Goal: Task Accomplishment & Management: Complete application form

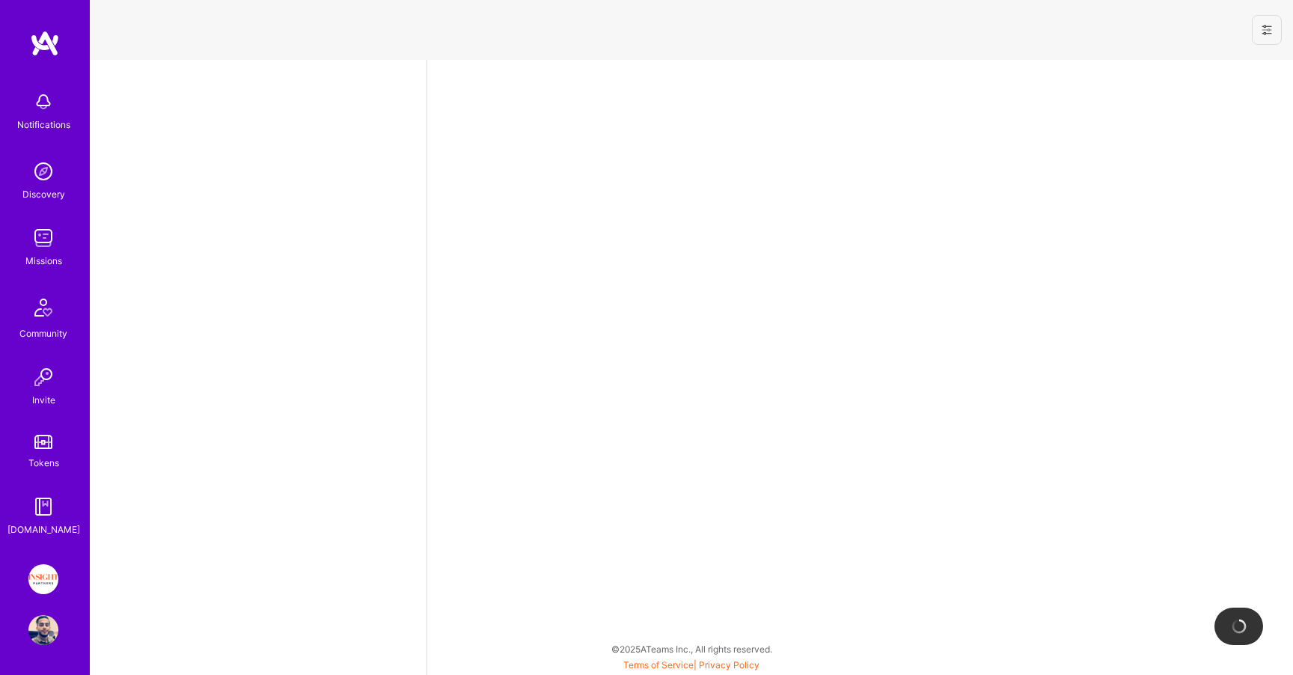
select select "IL"
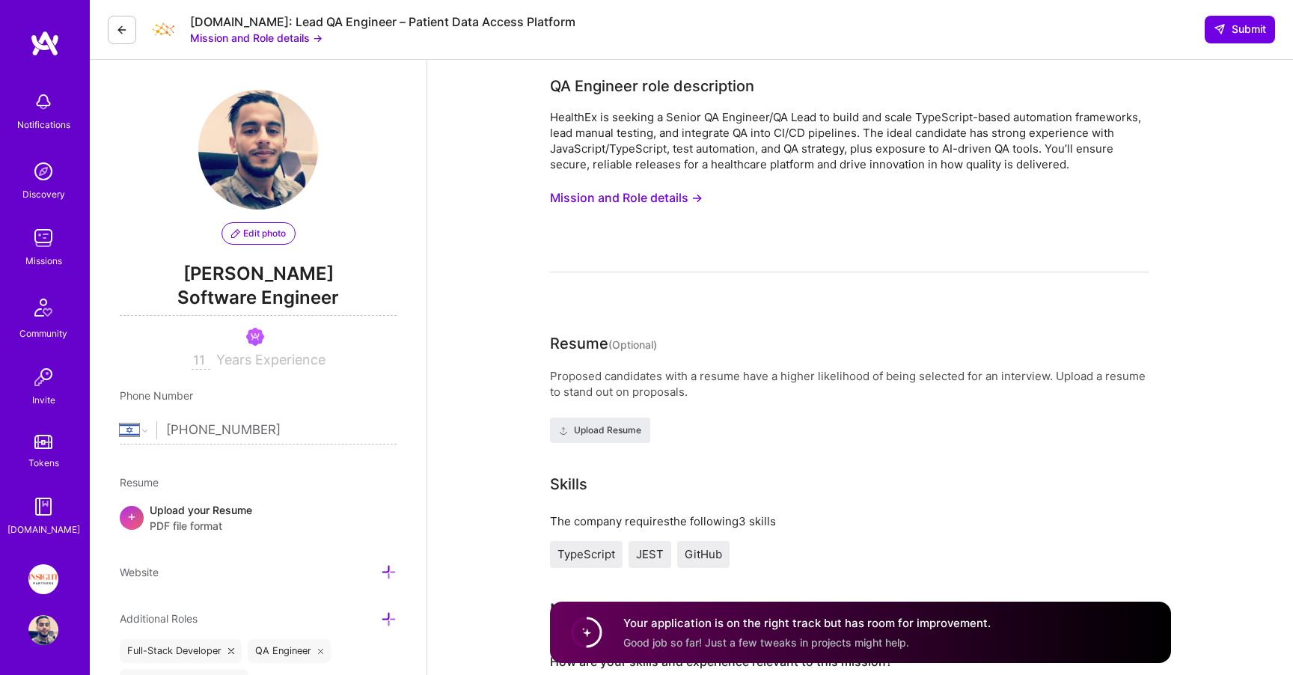
click at [40, 242] on img at bounding box center [43, 238] width 30 height 30
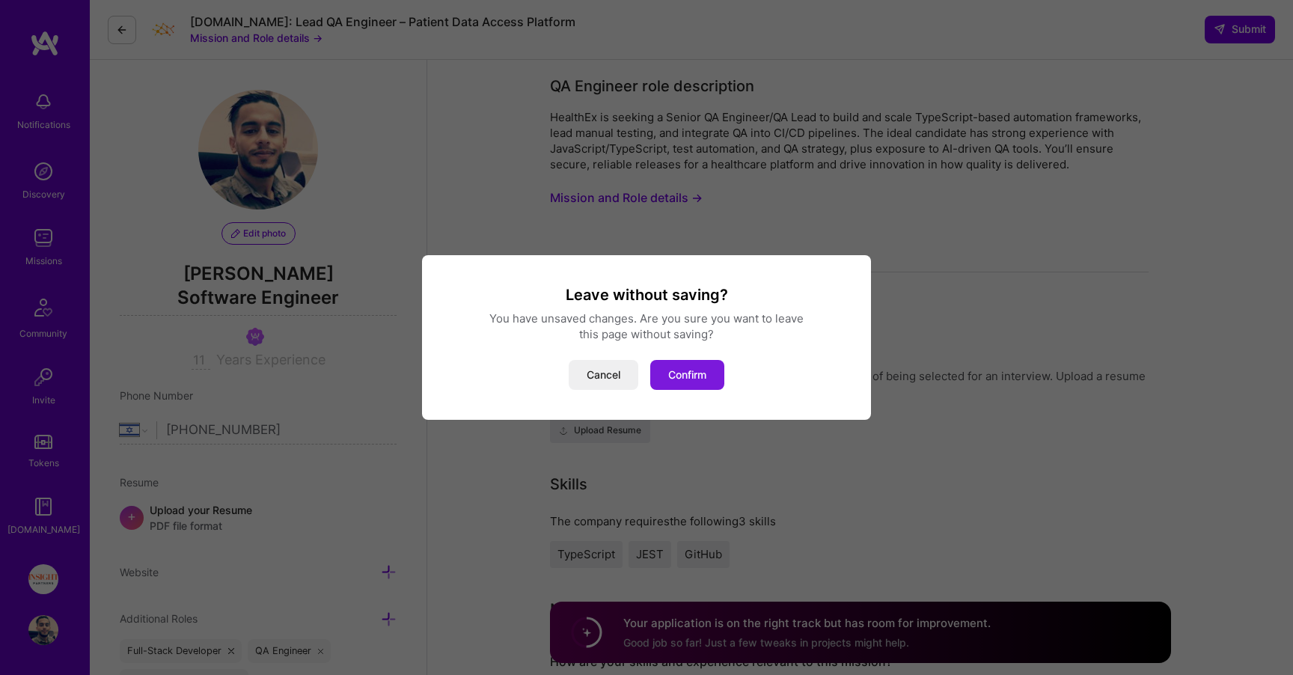
click at [700, 388] on button "Confirm" at bounding box center [687, 375] width 74 height 30
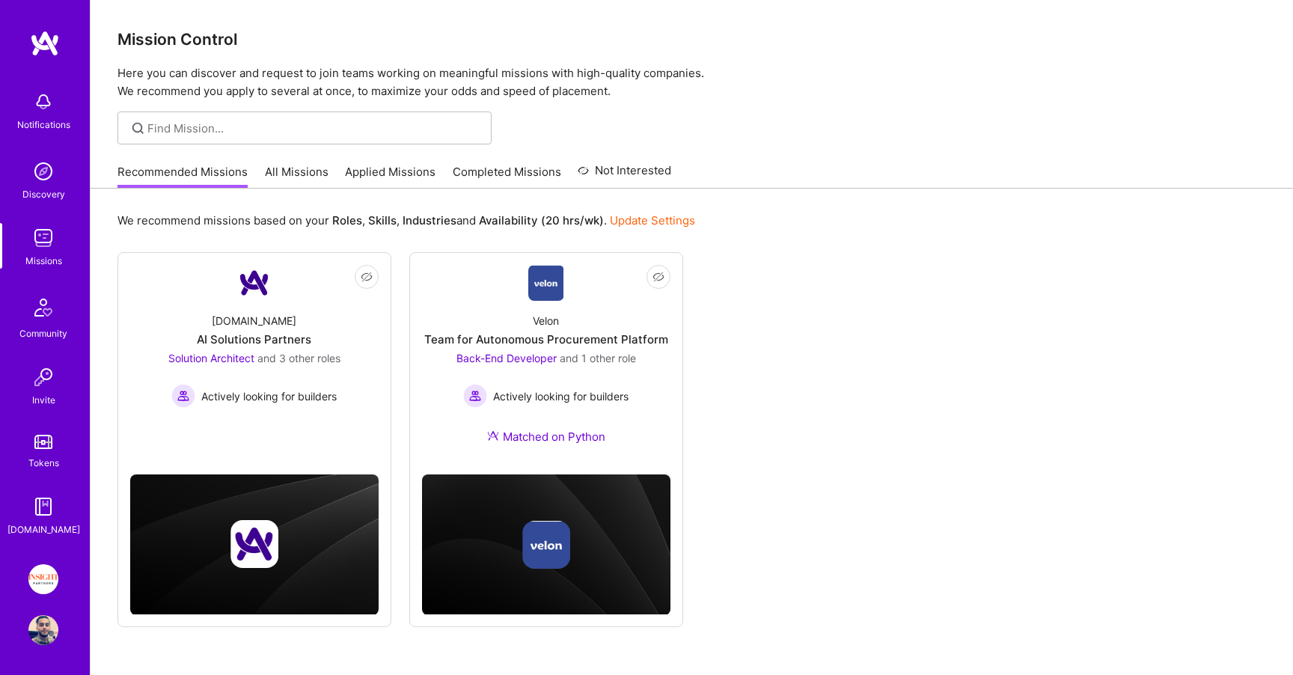
click at [387, 171] on link "Applied Missions" at bounding box center [390, 176] width 91 height 25
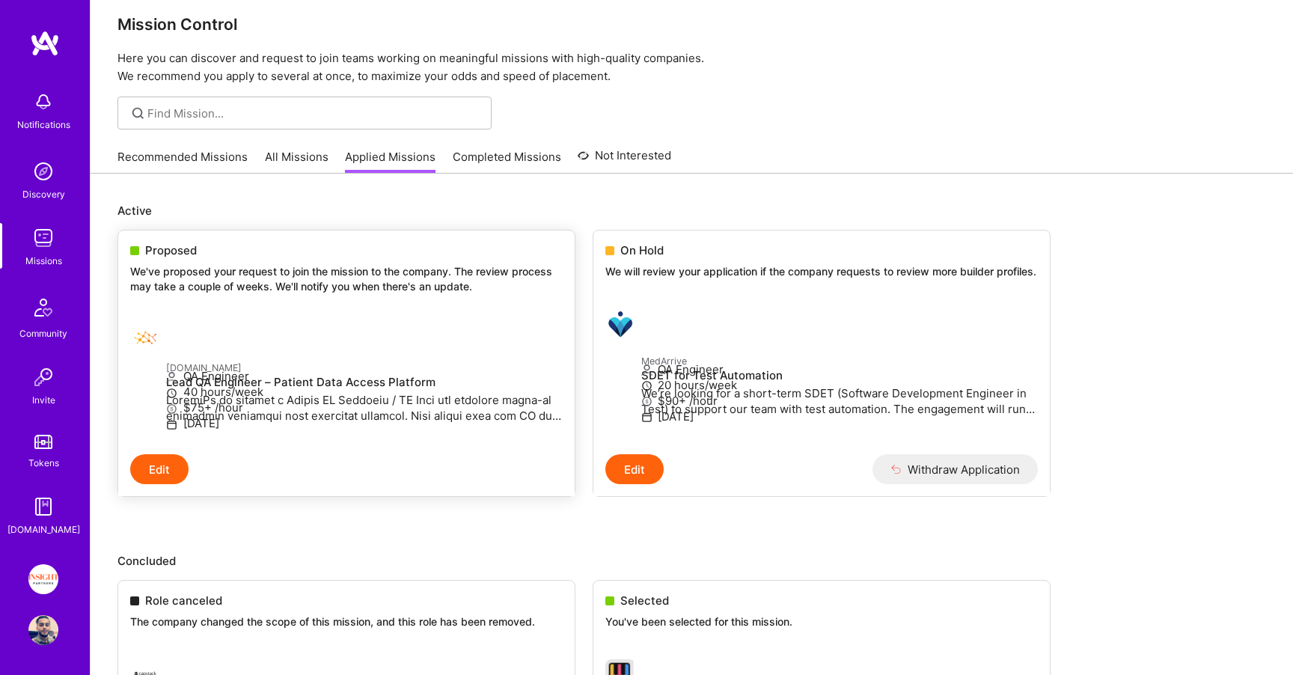
scroll to position [18, 0]
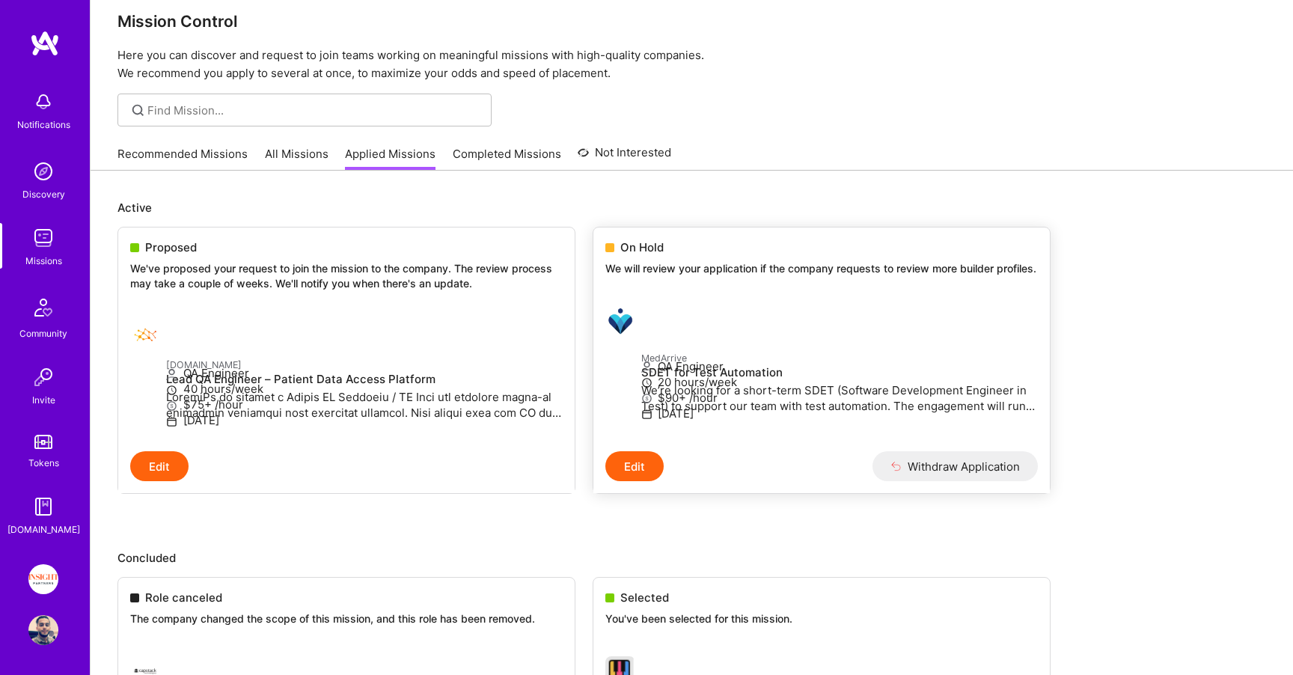
click at [662, 263] on p "We will review your application if the company requests to review more builder …" at bounding box center [821, 268] width 433 height 15
click at [634, 239] on span "On Hold" at bounding box center [641, 247] width 43 height 16
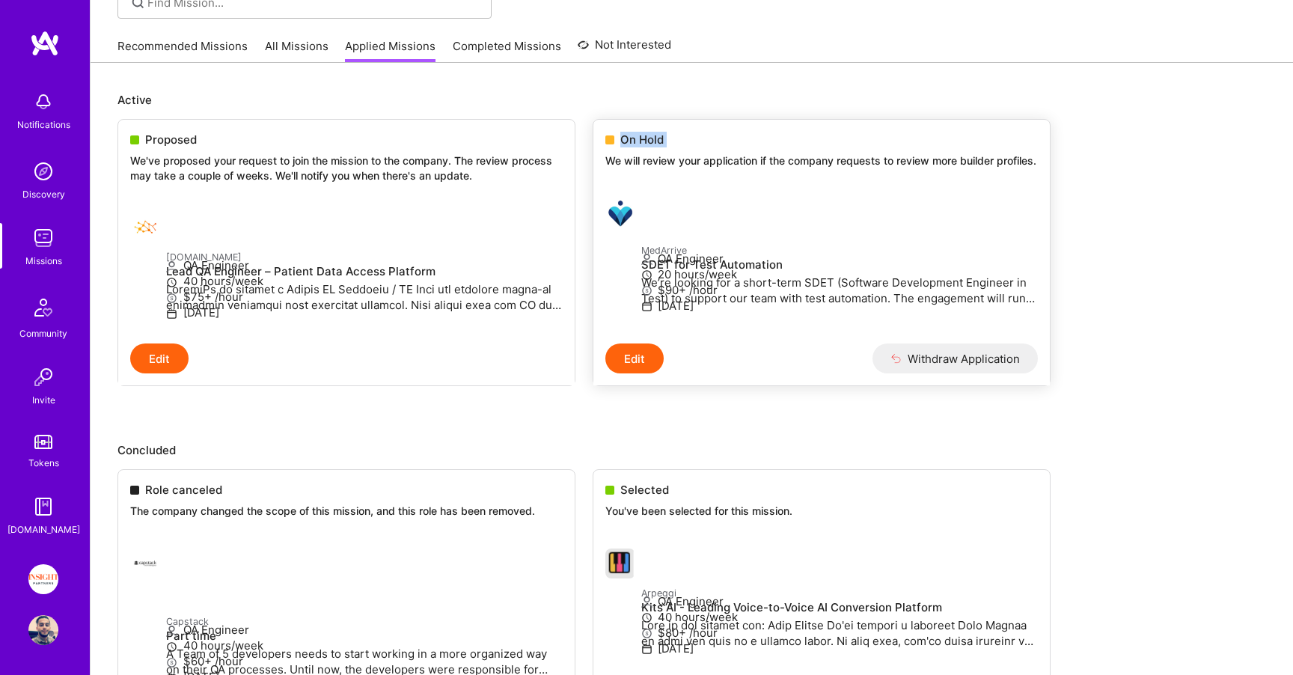
scroll to position [0, 0]
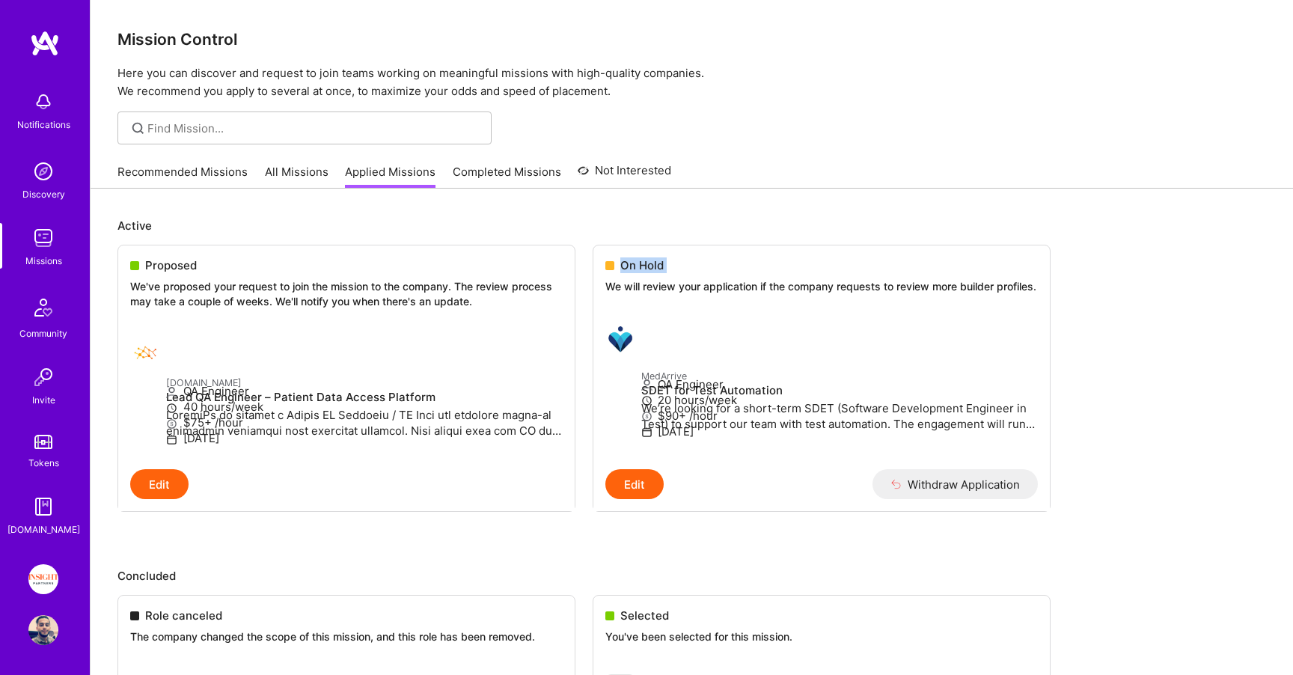
click at [473, 166] on link "Completed Missions" at bounding box center [507, 176] width 109 height 25
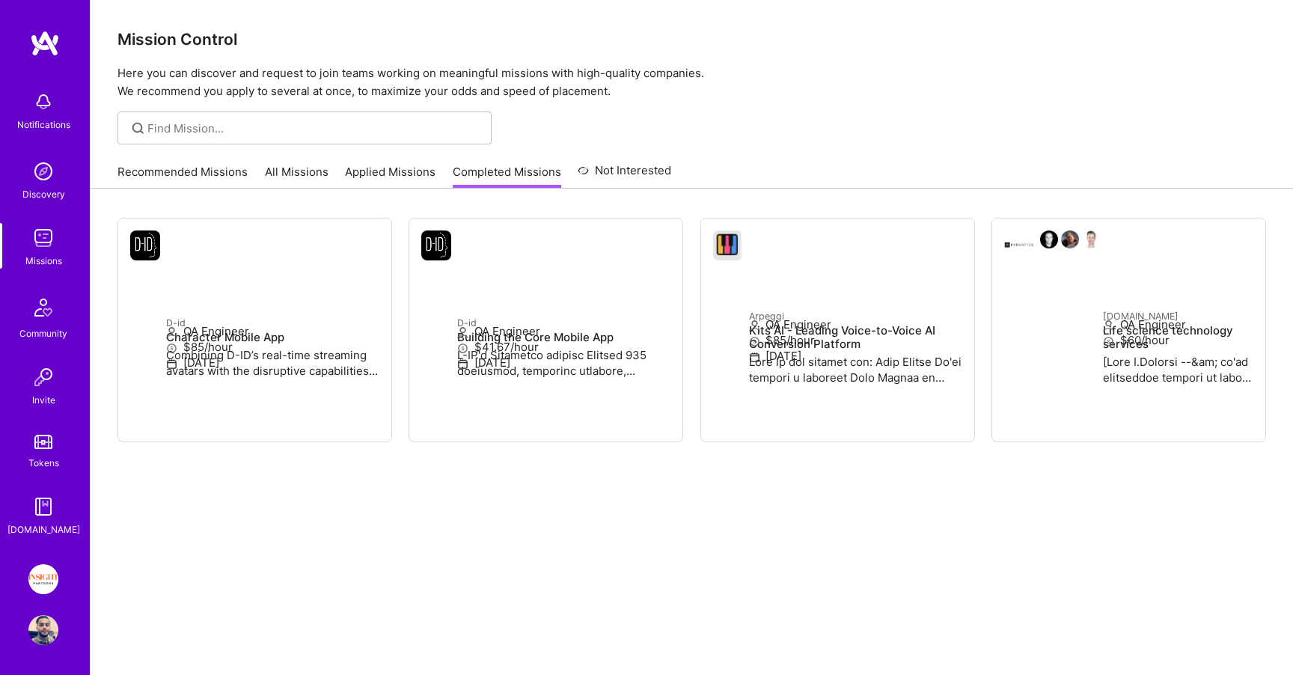
click at [200, 172] on link "Recommended Missions" at bounding box center [182, 176] width 130 height 25
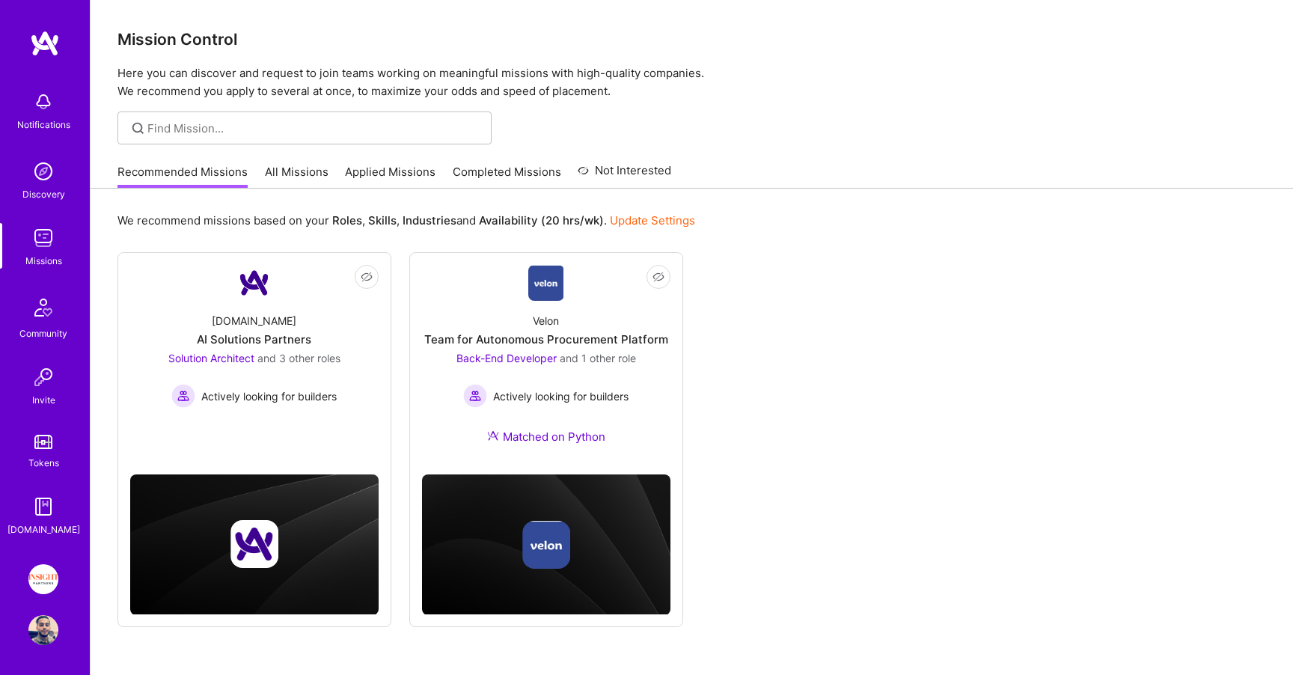
click at [302, 167] on link "All Missions" at bounding box center [297, 176] width 64 height 25
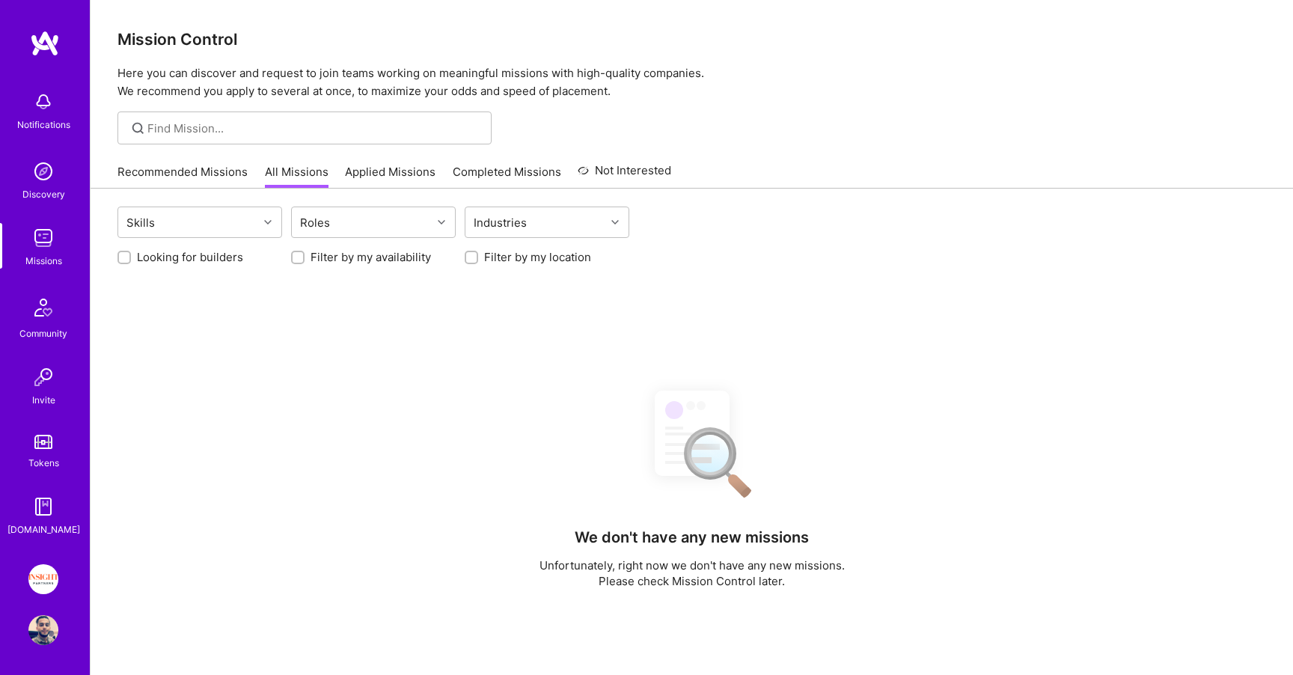
click at [37, 526] on div "[DOMAIN_NAME]" at bounding box center [43, 530] width 73 height 16
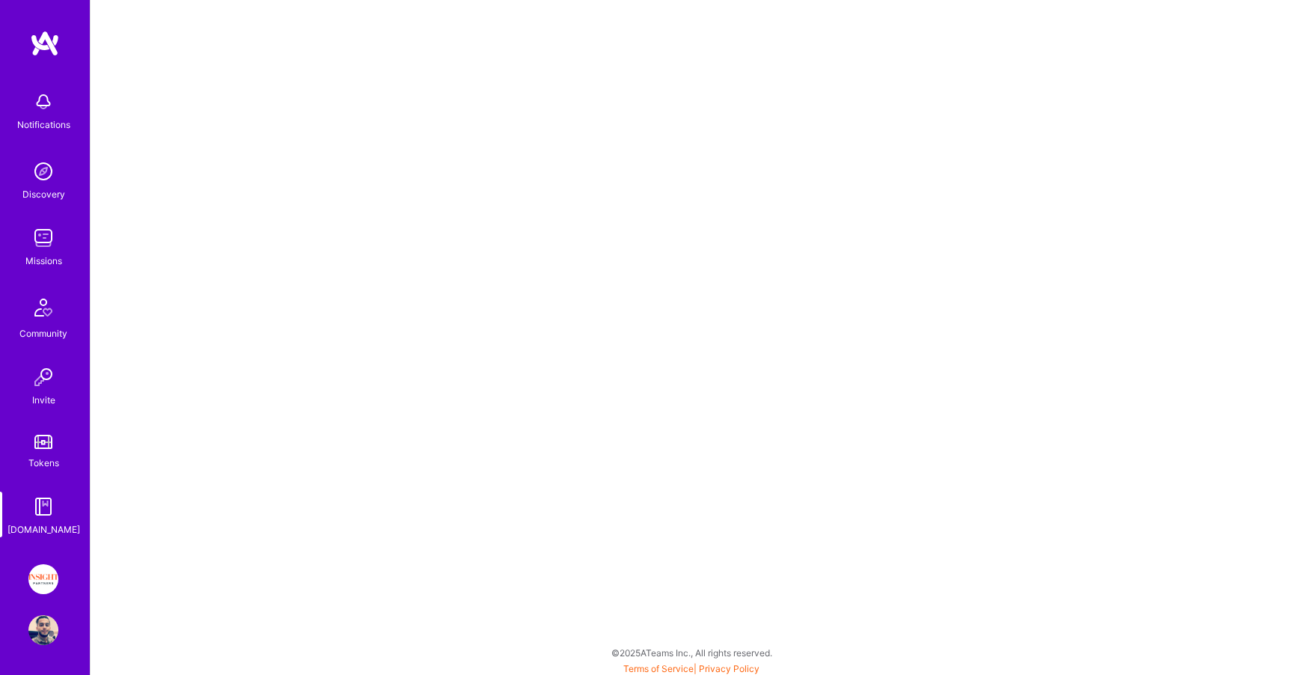
click at [35, 443] on img at bounding box center [43, 442] width 18 height 14
